Goal: Task Accomplishment & Management: Use online tool/utility

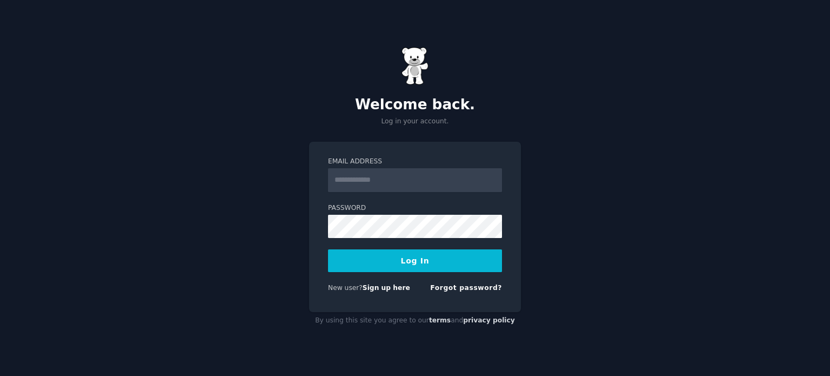
click at [385, 184] on input "Email Address" at bounding box center [415, 180] width 174 height 24
type input "**********"
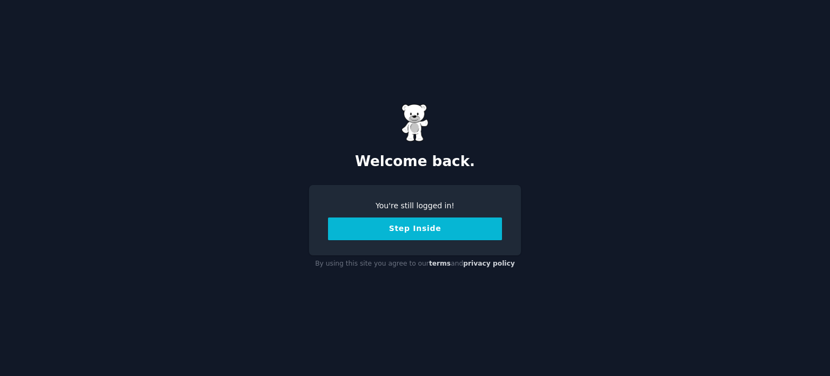
click at [455, 229] on button "Step Inside" at bounding box center [415, 228] width 174 height 23
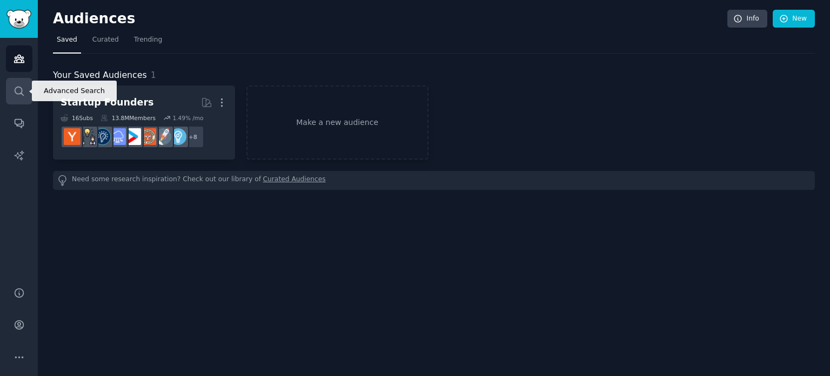
click at [22, 88] on icon "Sidebar" at bounding box center [19, 90] width 11 height 11
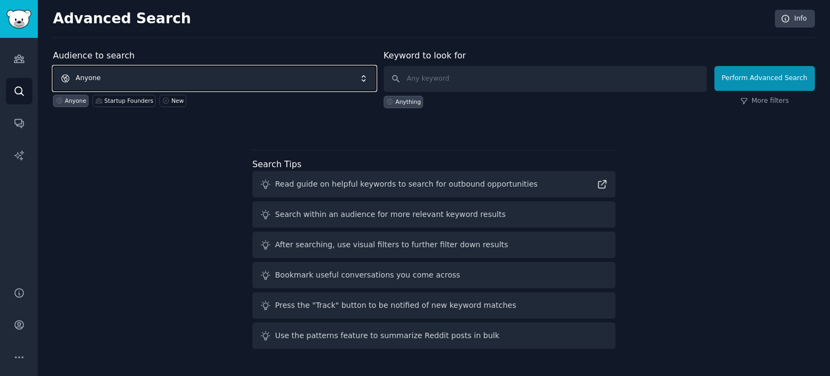
click at [203, 67] on span "Anyone" at bounding box center [214, 78] width 323 height 25
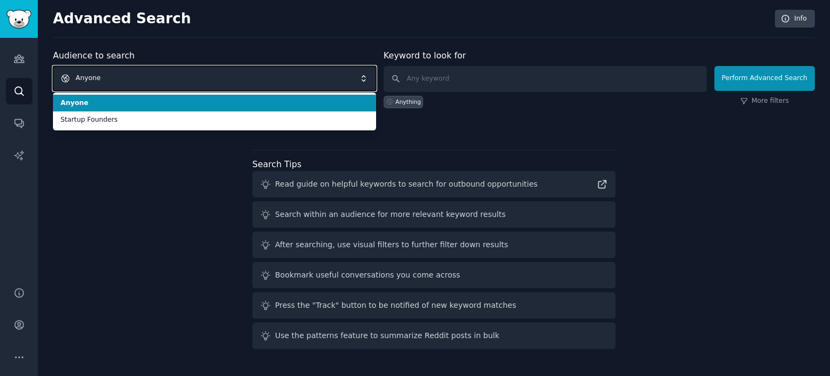
click at [203, 67] on span "Anyone" at bounding box center [214, 78] width 323 height 25
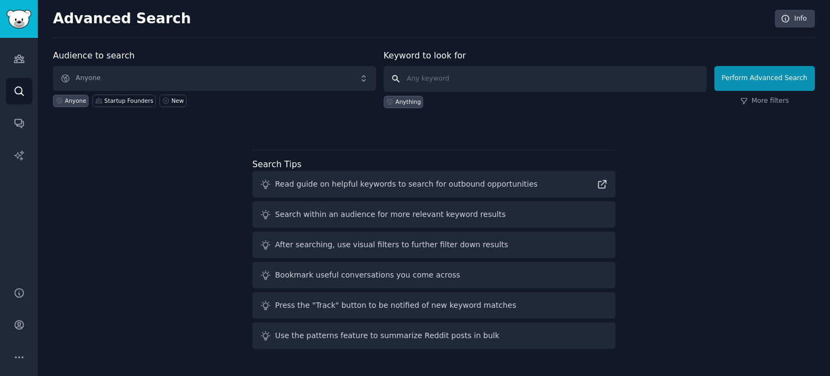
click at [449, 78] on input "text" at bounding box center [545, 79] width 323 height 26
type input "Ai stories"
click button "Perform Advanced Search" at bounding box center [764, 78] width 100 height 25
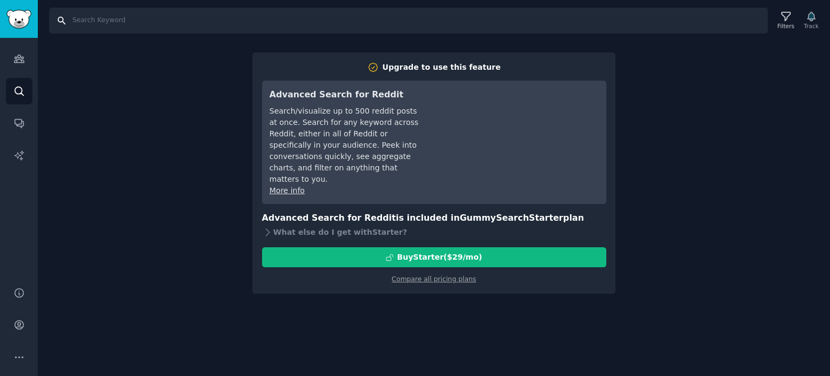
click at [124, 28] on input "Search" at bounding box center [408, 21] width 719 height 26
type input "ai stories"
click at [21, 131] on link "Conversations" at bounding box center [19, 123] width 26 height 26
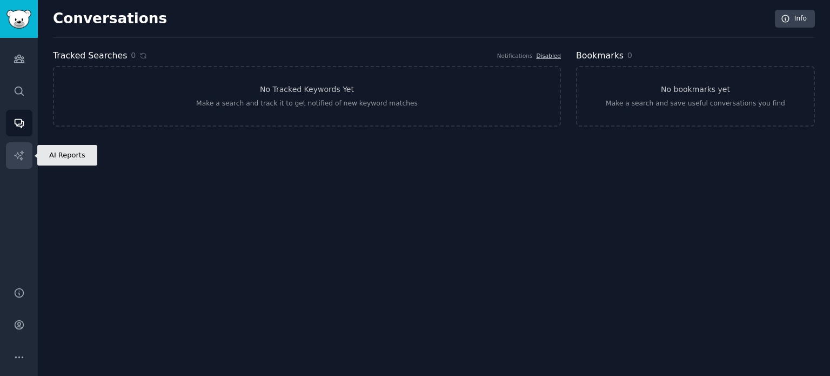
click at [17, 167] on link "AI Reports" at bounding box center [19, 155] width 26 height 26
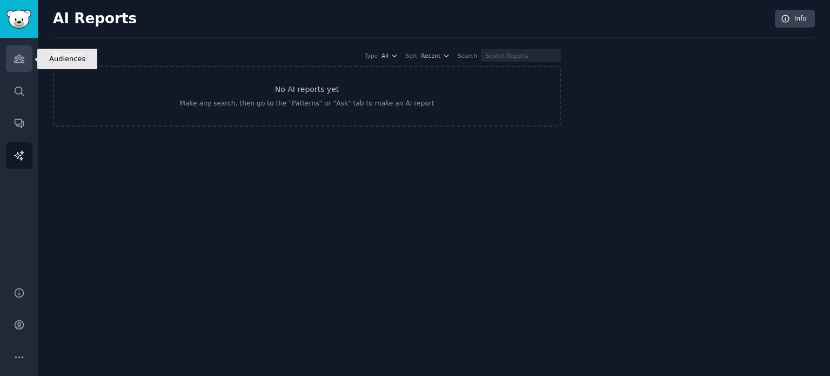
click at [8, 53] on link "Audiences" at bounding box center [19, 58] width 26 height 26
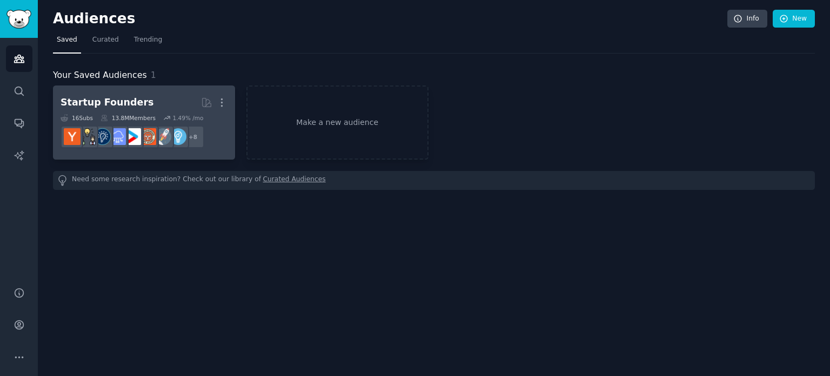
click at [148, 103] on h2 "Startup Founders More" at bounding box center [144, 102] width 167 height 19
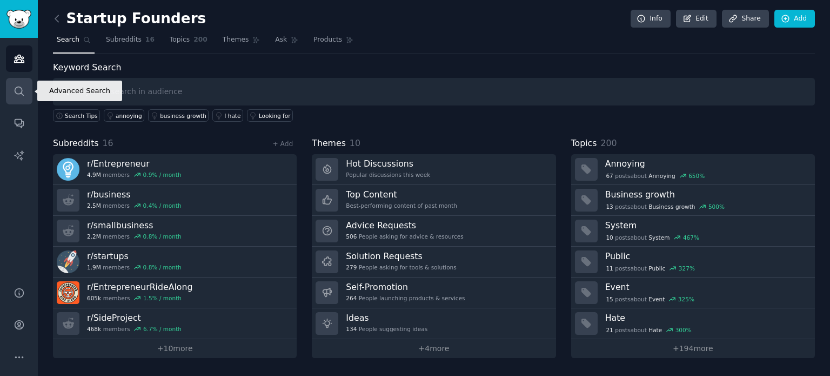
click at [15, 88] on icon "Sidebar" at bounding box center [19, 90] width 9 height 9
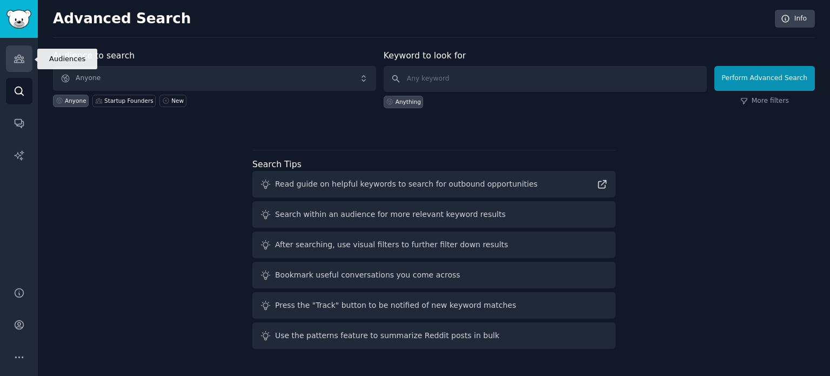
click at [9, 55] on link "Audiences" at bounding box center [19, 58] width 26 height 26
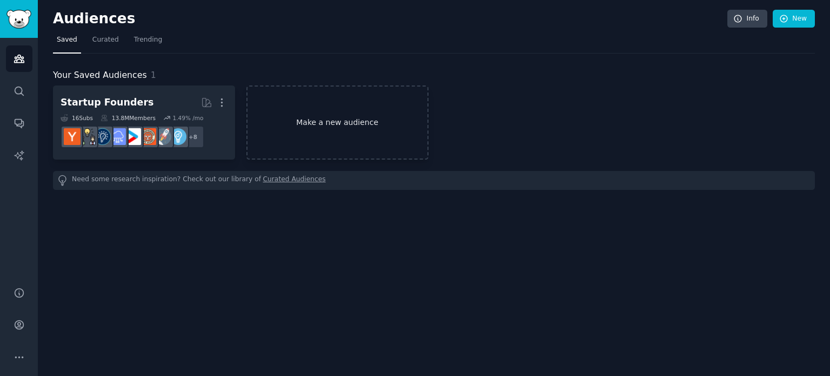
click at [311, 109] on link "Make a new audience" at bounding box center [337, 122] width 182 height 74
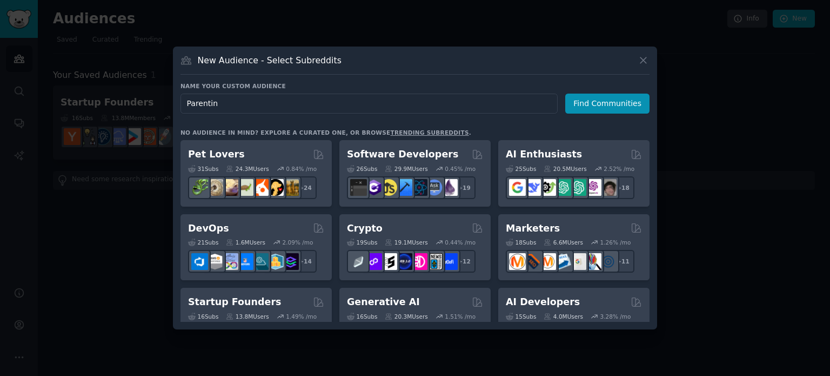
type input "Parenting"
click button "Find Communities" at bounding box center [607, 103] width 84 height 20
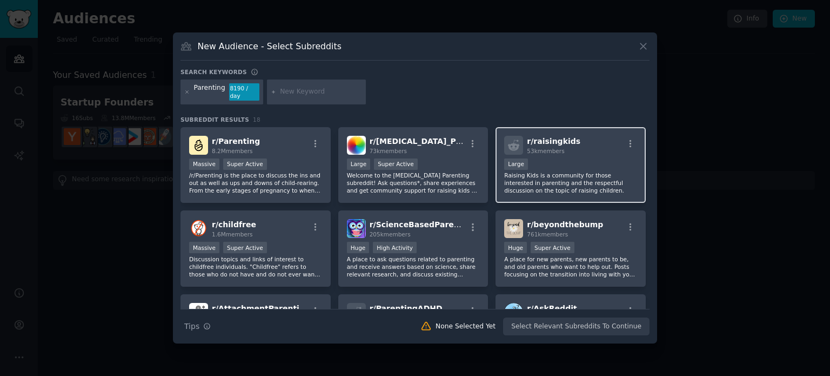
click at [551, 137] on span "r/ raisingkids" at bounding box center [553, 141] width 53 height 9
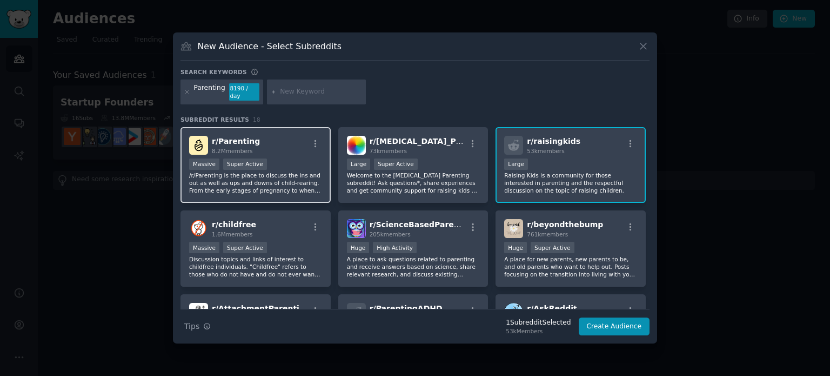
click at [234, 147] on span "8.2M members" at bounding box center [232, 150] width 41 height 6
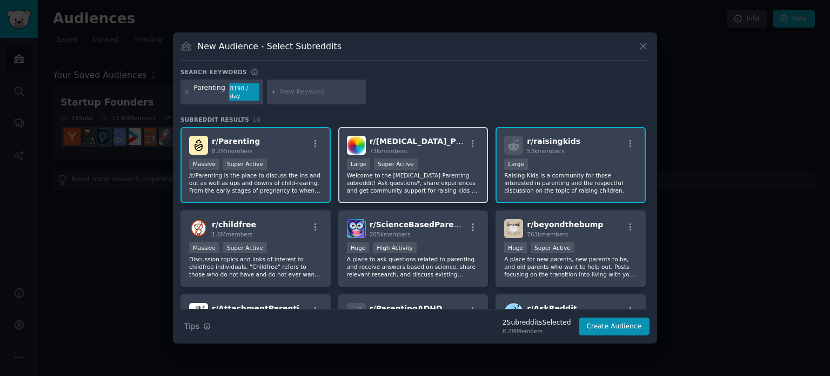
scroll to position [54, 0]
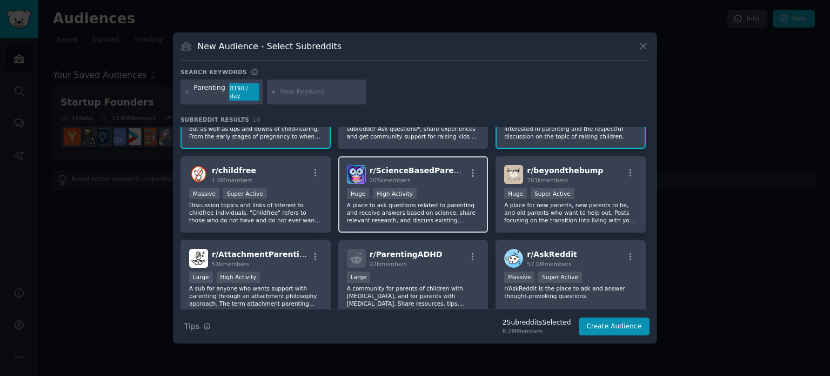
click at [434, 187] on div "Huge High Activity" at bounding box center [413, 194] width 133 height 14
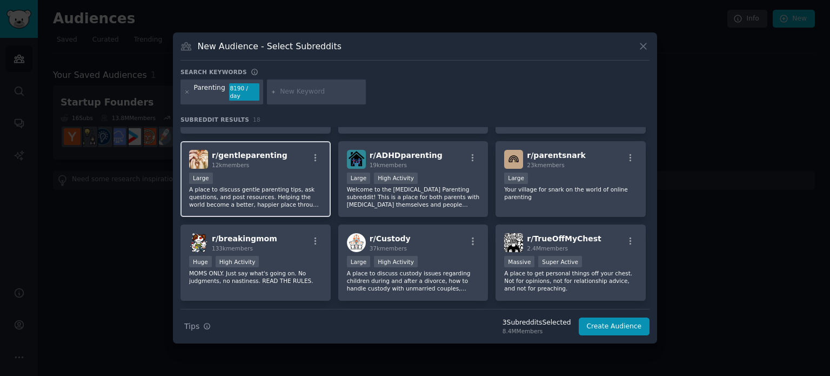
scroll to position [336, 0]
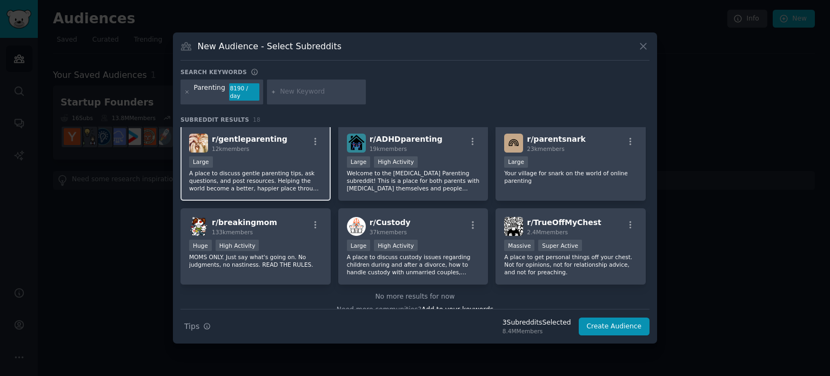
click at [256, 156] on div "Large" at bounding box center [255, 163] width 133 height 14
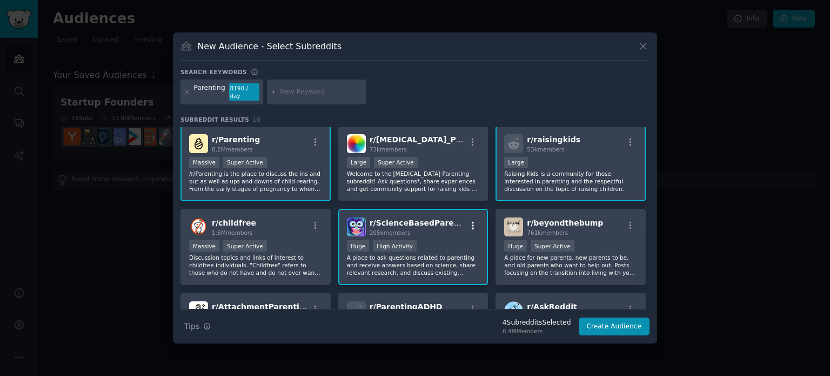
scroll to position [0, 0]
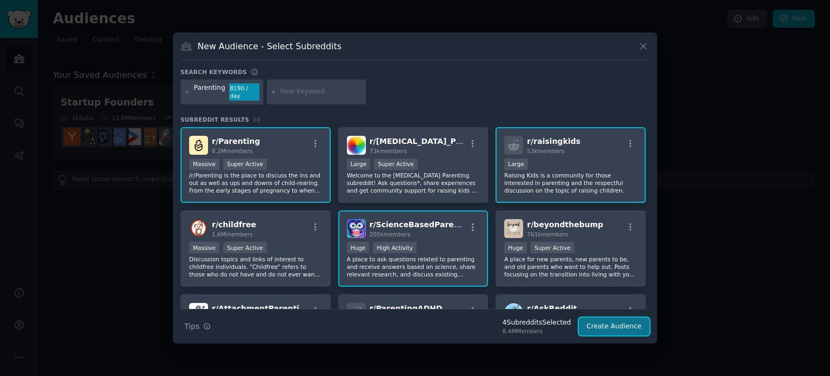
click at [618, 325] on button "Create Audience" at bounding box center [614, 326] width 71 height 18
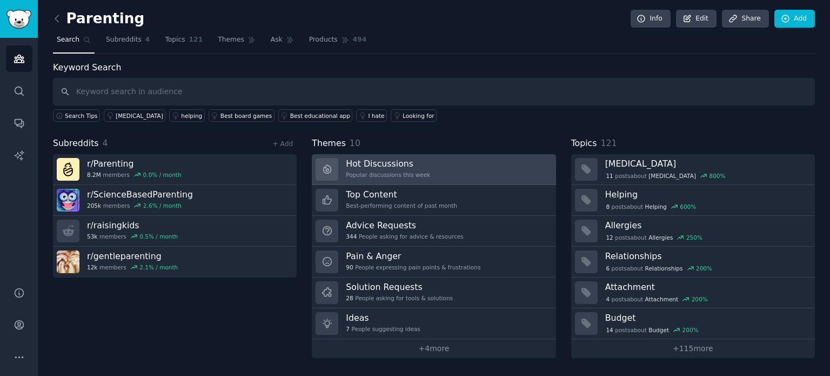
click at [397, 168] on div "Hot Discussions Popular discussions this week" at bounding box center [388, 169] width 84 height 23
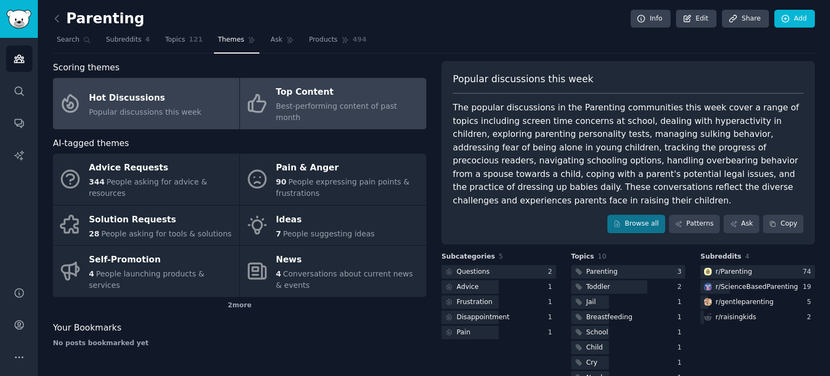
click at [301, 107] on span "Best-performing content of past month" at bounding box center [336, 112] width 121 height 20
